Goal: Information Seeking & Learning: Learn about a topic

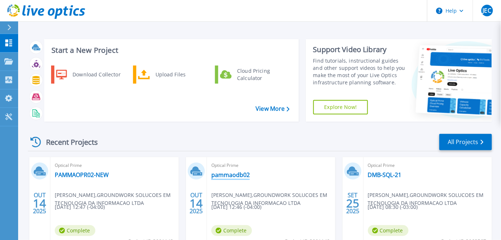
click at [237, 177] on link "pammaodb02" at bounding box center [230, 174] width 38 height 7
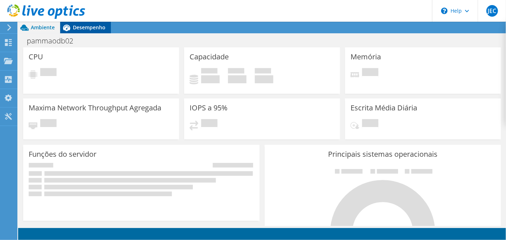
click at [88, 27] on span "Desempenho" at bounding box center [89, 27] width 33 height 7
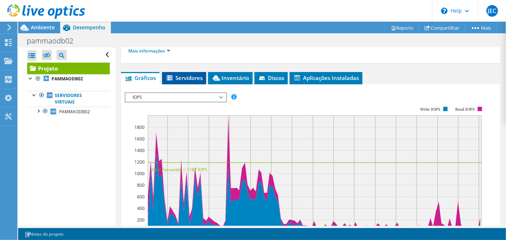
scroll to position [165, 0]
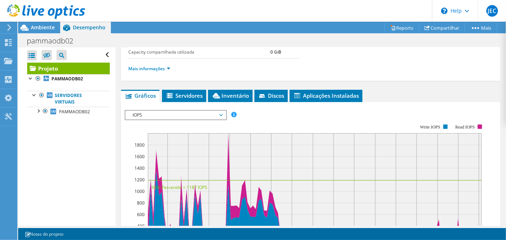
click at [187, 112] on span "IOPS" at bounding box center [175, 115] width 93 height 9
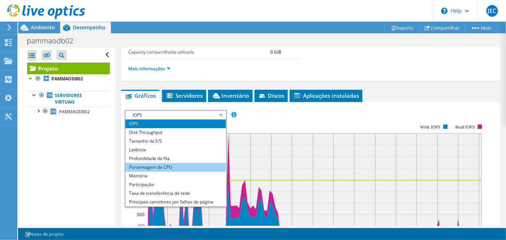
click at [153, 168] on li "Porcentagem da CPU" at bounding box center [175, 167] width 100 height 9
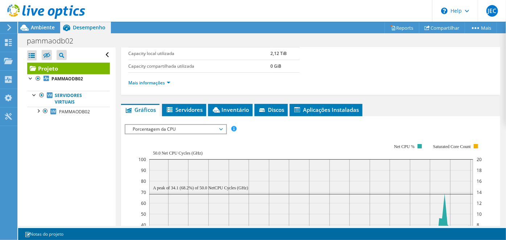
scroll to position [131, 0]
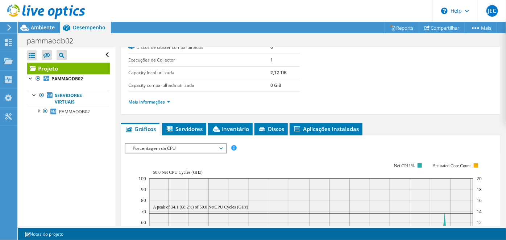
click at [166, 145] on span "Porcentagem da CPU" at bounding box center [175, 148] width 93 height 9
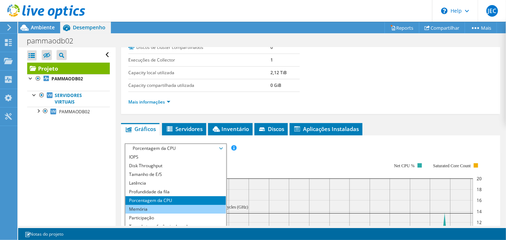
click at [147, 207] on li "Memória" at bounding box center [175, 209] width 100 height 9
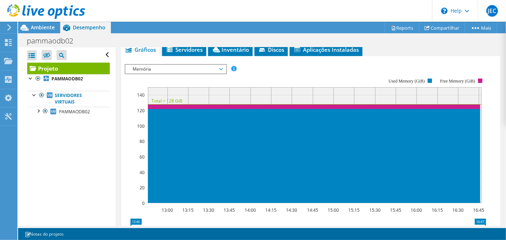
scroll to position [156, 0]
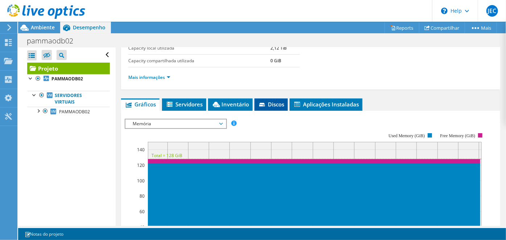
click at [274, 106] on span "Discos" at bounding box center [271, 104] width 26 height 7
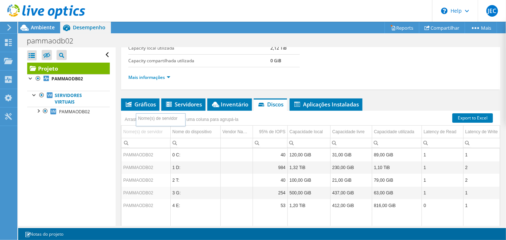
drag, startPoint x: 131, startPoint y: 129, endPoint x: 146, endPoint y: 119, distance: 17.7
click at [146, 119] on body "JEC Usuário Final [PERSON_NAME] [PERSON_NAME][EMAIL_ADDRESS][DOMAIN_NAME] GROUN…" at bounding box center [253, 120] width 506 height 240
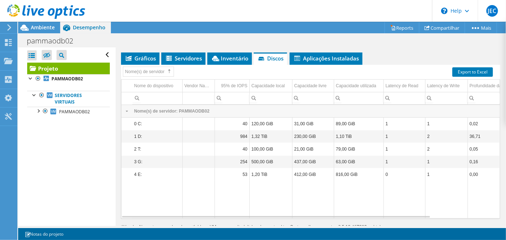
scroll to position [203, 0]
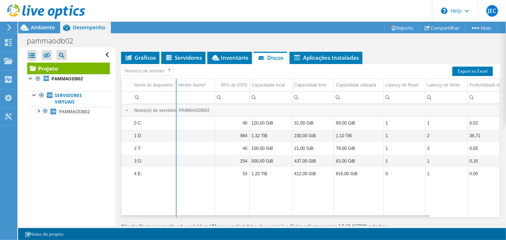
drag, startPoint x: 182, startPoint y: 81, endPoint x: 176, endPoint y: 81, distance: 6.5
click at [176, 81] on div "Nome(s) de servidor Nome do dispositivo Vendor Name* 95% de IOPS Capacidade loc…" at bounding box center [310, 141] width 379 height 154
drag, startPoint x: 214, startPoint y: 83, endPoint x: 196, endPoint y: 83, distance: 17.8
click at [196, 83] on div "Nome(s) de servidor Nome do dispositivo Vendor Name* 95% de IOPS Capacidade loc…" at bounding box center [310, 141] width 379 height 154
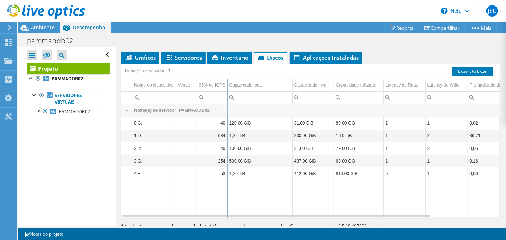
drag, startPoint x: 249, startPoint y: 83, endPoint x: 227, endPoint y: 84, distance: 22.1
click at [227, 84] on div "Nome(s) de servidor Nome do dispositivo Vendor Name* 95% de IOPS Capacidade loc…" at bounding box center [310, 141] width 379 height 154
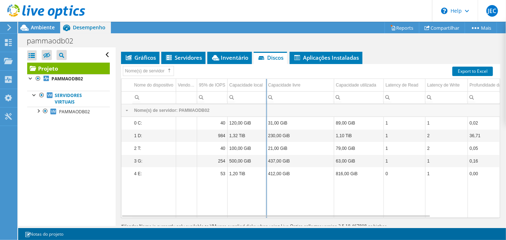
drag, startPoint x: 292, startPoint y: 85, endPoint x: 266, endPoint y: 85, distance: 26.1
click at [266, 85] on div "Nome(s) de servidor Nome do dispositivo Vendor Name* 95% de IOPS Capacidade loc…" at bounding box center [310, 141] width 379 height 154
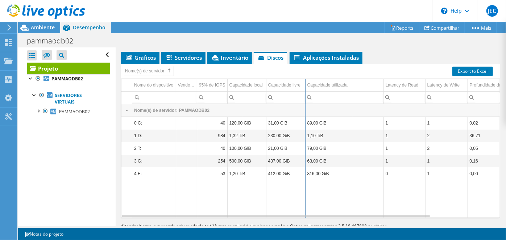
drag, startPoint x: 334, startPoint y: 84, endPoint x: 305, endPoint y: 85, distance: 28.7
click at [305, 85] on div "Nome(s) de servidor Nome do dispositivo Vendor Name* 95% de IOPS Capacidade loc…" at bounding box center [310, 141] width 379 height 154
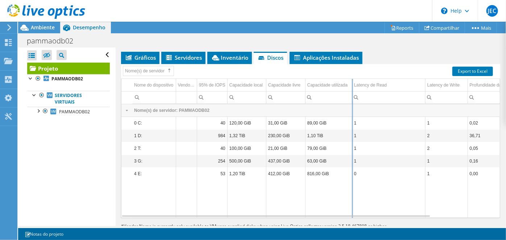
drag, startPoint x: 384, startPoint y: 83, endPoint x: 353, endPoint y: 84, distance: 31.5
click at [353, 84] on div "Nome(s) de servidor Nome do dispositivo Vendor Name* 95% de IOPS Capacidade loc…" at bounding box center [310, 141] width 379 height 154
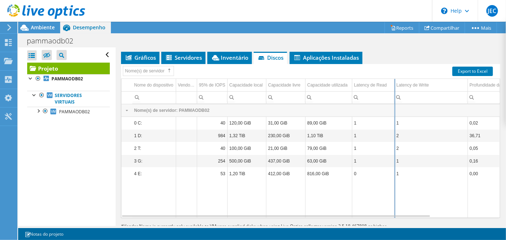
drag, startPoint x: 425, startPoint y: 85, endPoint x: 428, endPoint y: 89, distance: 4.9
click at [396, 87] on div "Nome(s) de servidor Nome do dispositivo Vendor Name* 95% de IOPS Capacidade loc…" at bounding box center [310, 141] width 379 height 154
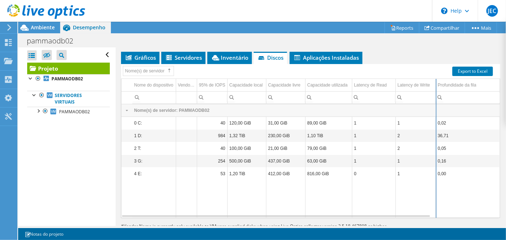
drag, startPoint x: 467, startPoint y: 85, endPoint x: 435, endPoint y: 85, distance: 31.5
click at [435, 85] on div "Nome(s) de servidor Nome do dispositivo Vendor Name* 95% de IOPS Capacidade loc…" at bounding box center [310, 141] width 379 height 154
click at [142, 110] on td "Nome(s) de servidor: PAMMAODB02" at bounding box center [316, 110] width 368 height 13
click at [148, 84] on div "Nome do dispositivo" at bounding box center [153, 85] width 39 height 9
